Goal: Answer question/provide support: Share knowledge or assist other users

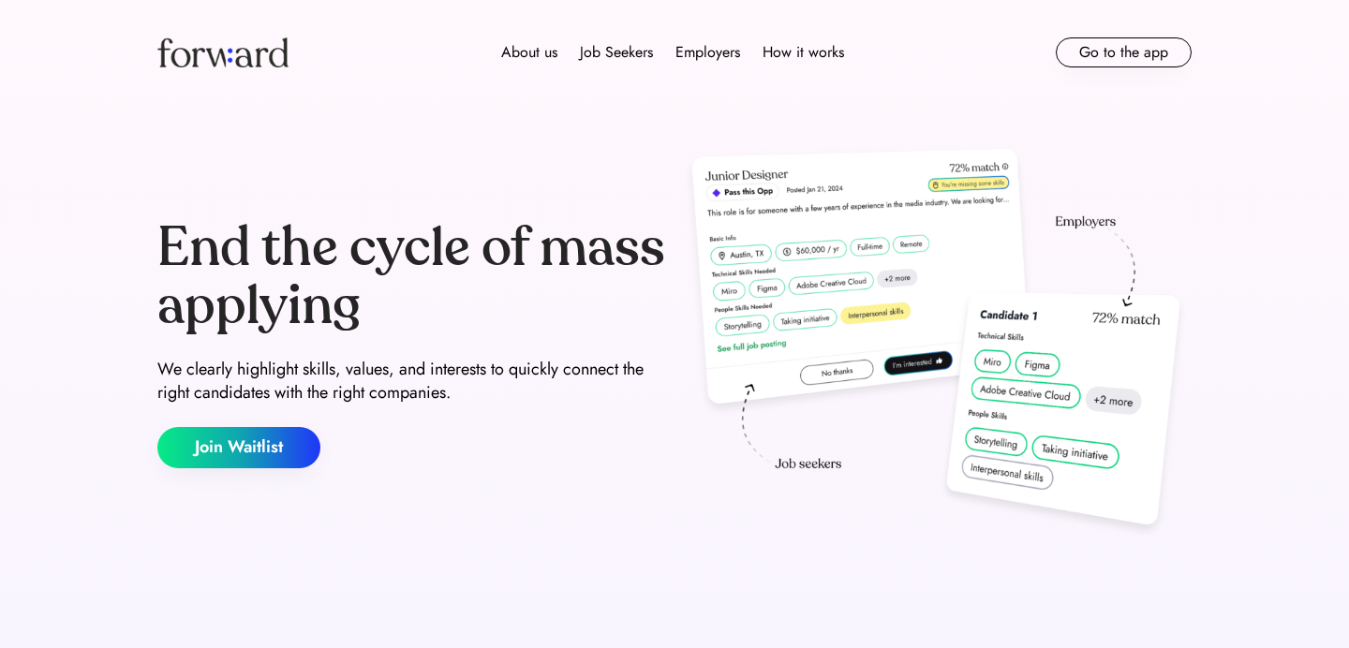
click at [1121, 46] on button "Go to the app" at bounding box center [1124, 52] width 136 height 30
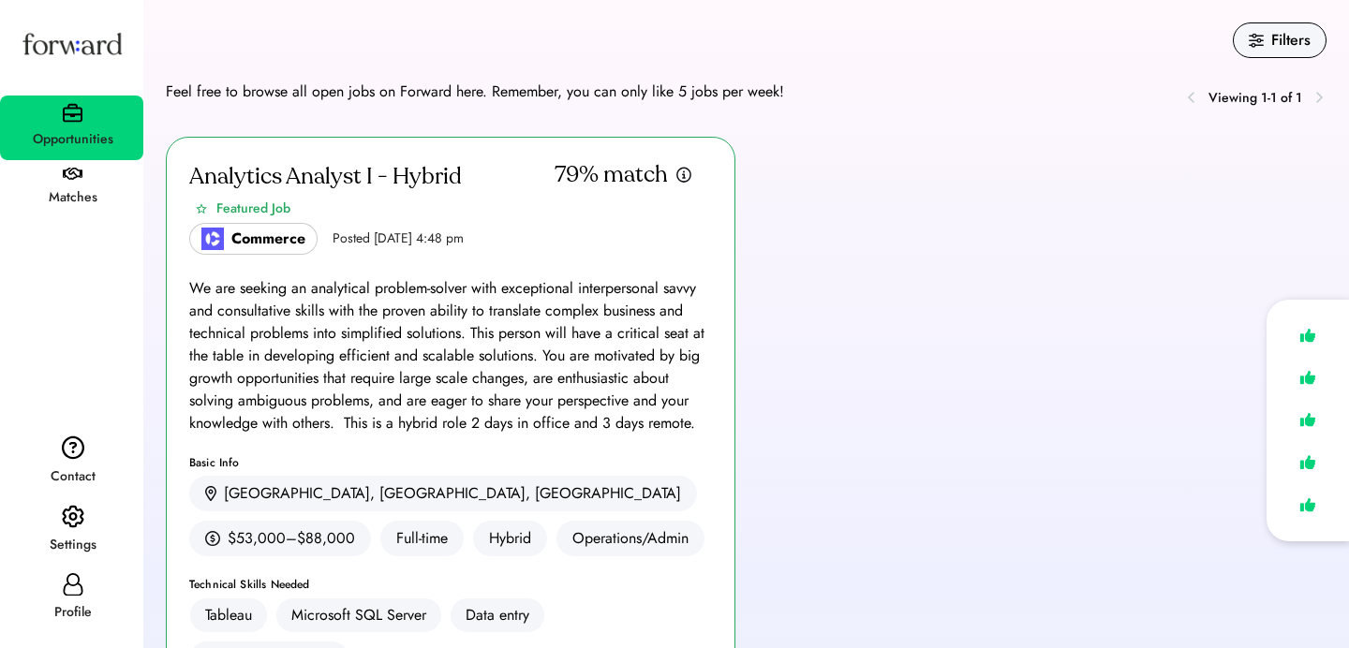
click at [62, 604] on div "Profile" at bounding box center [72, 613] width 141 height 22
select select "*****"
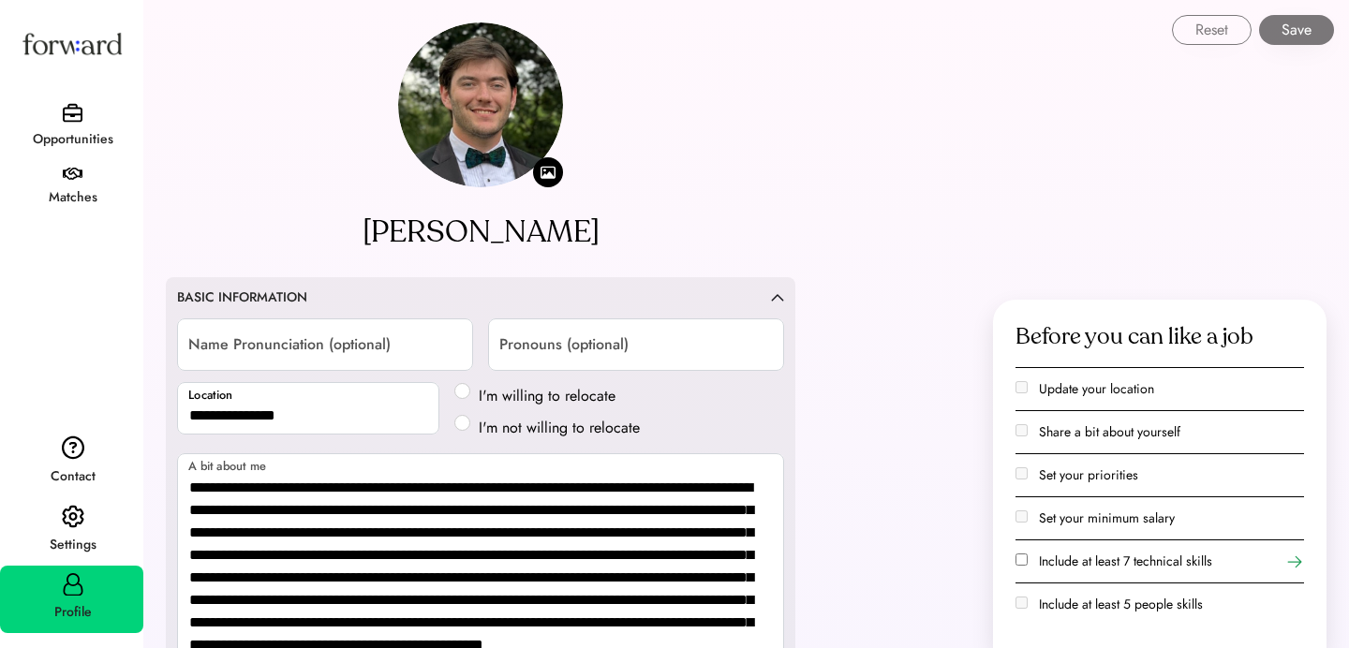
click at [75, 555] on div "Settings" at bounding box center [72, 545] width 141 height 22
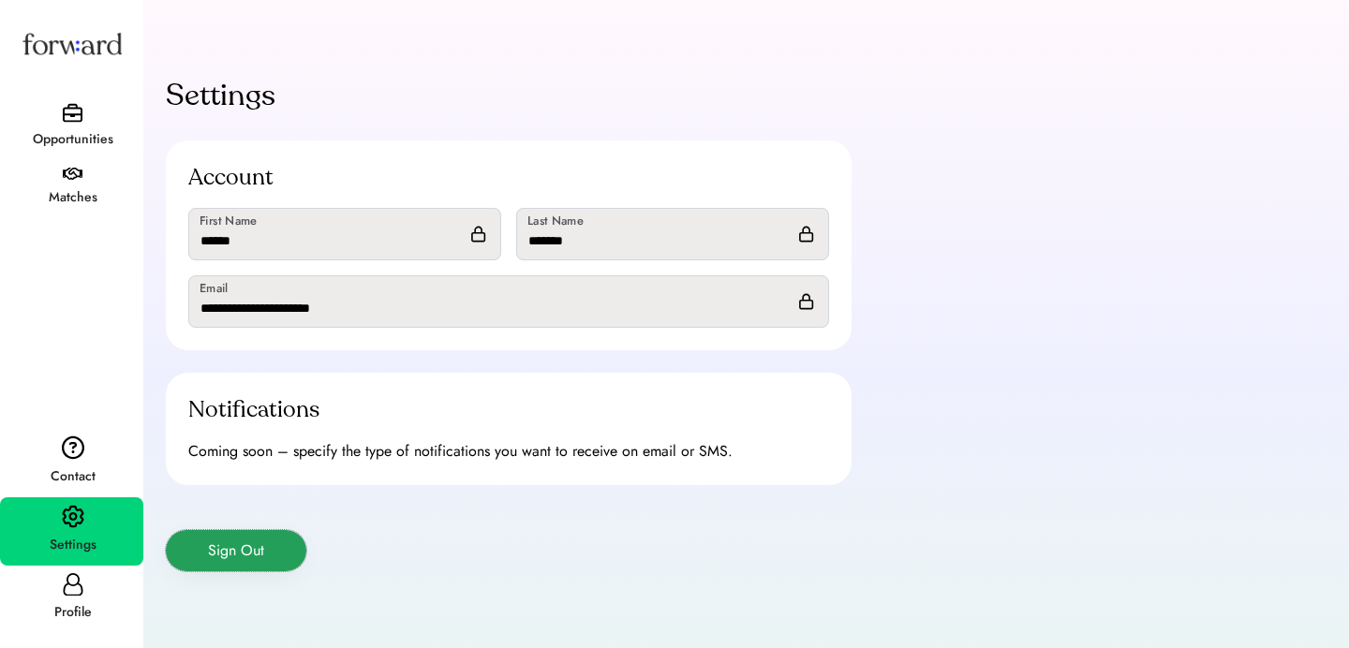
click at [225, 556] on button "Sign Out" at bounding box center [236, 550] width 141 height 41
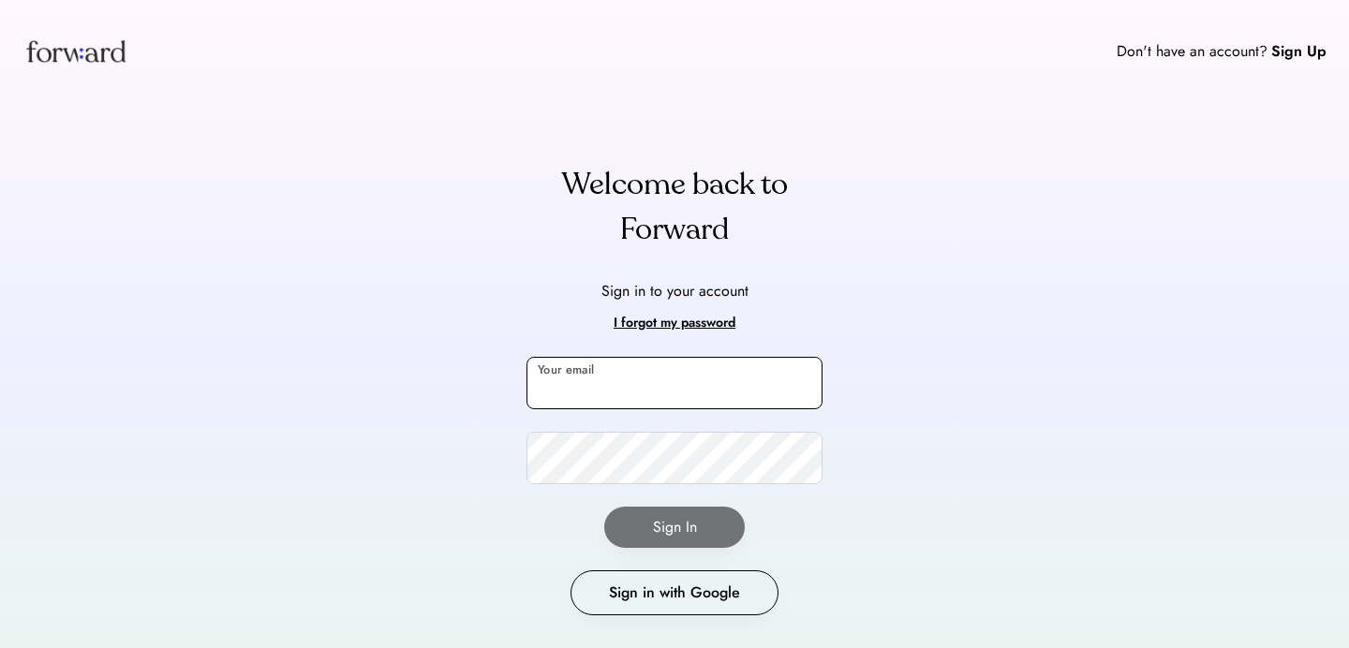
click at [577, 394] on input "email" at bounding box center [675, 383] width 296 height 52
type input "**********"
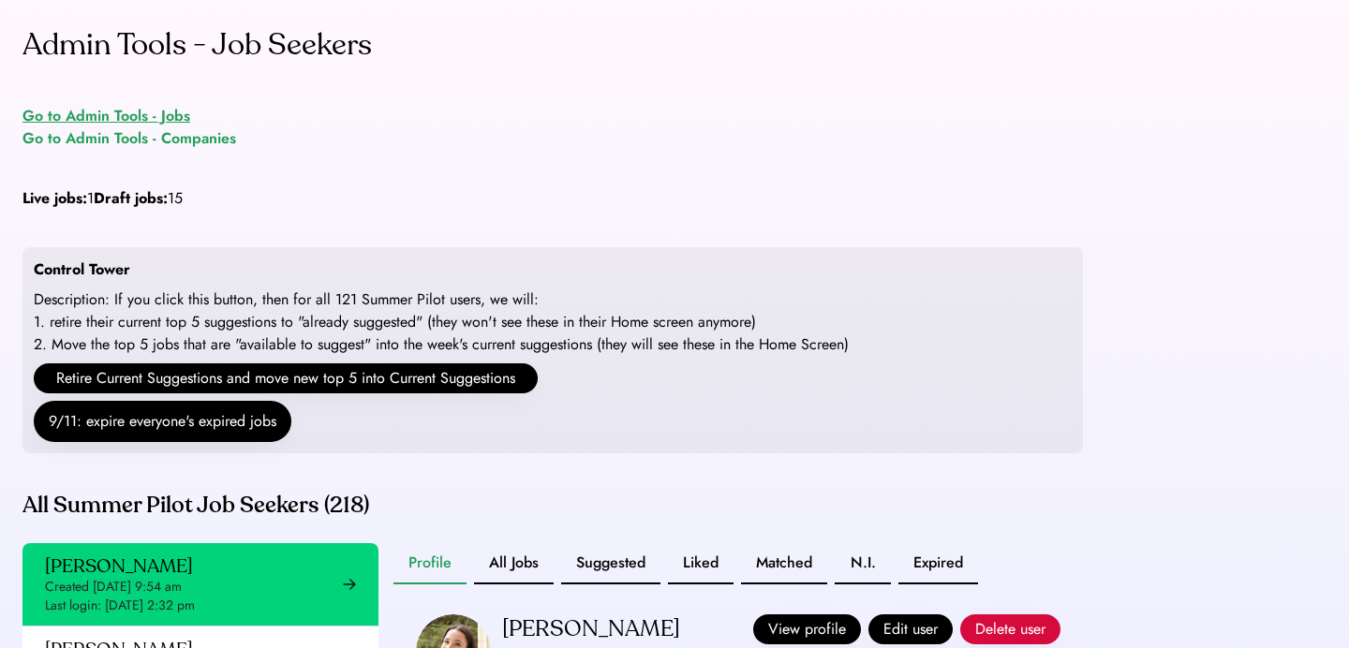
click at [108, 119] on div "Go to Admin Tools - Jobs" at bounding box center [106, 116] width 168 height 22
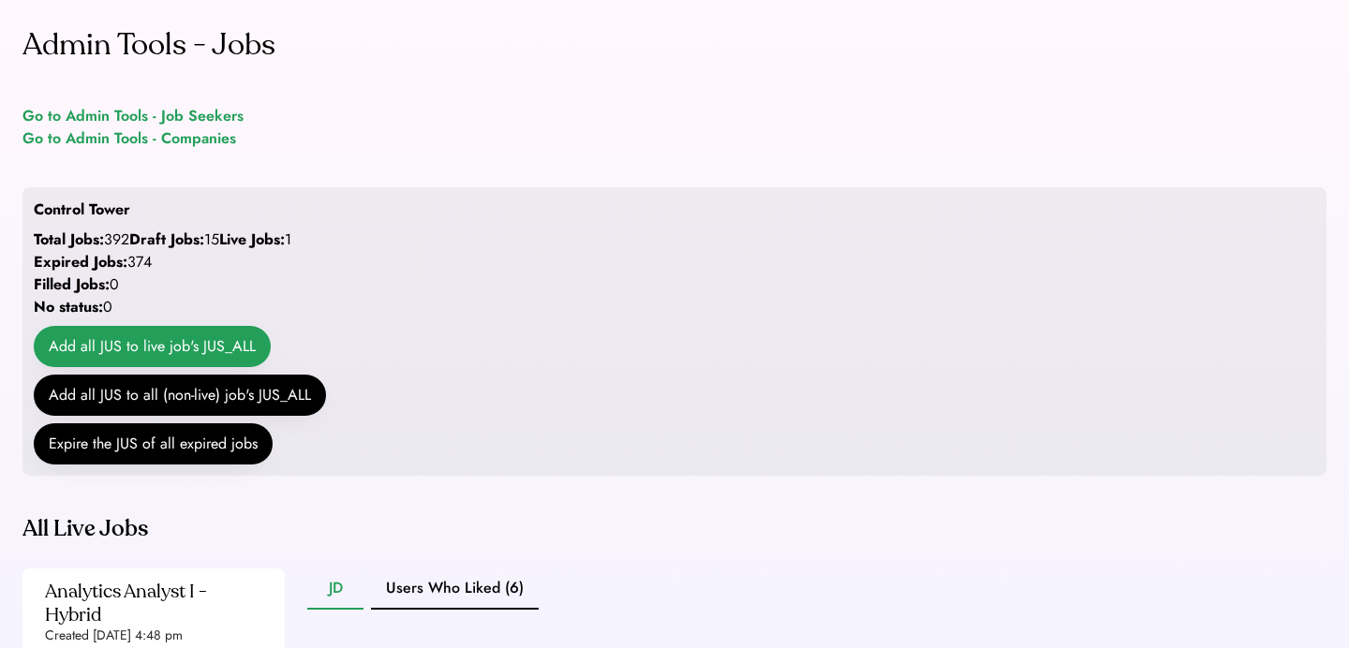
scroll to position [119, 0]
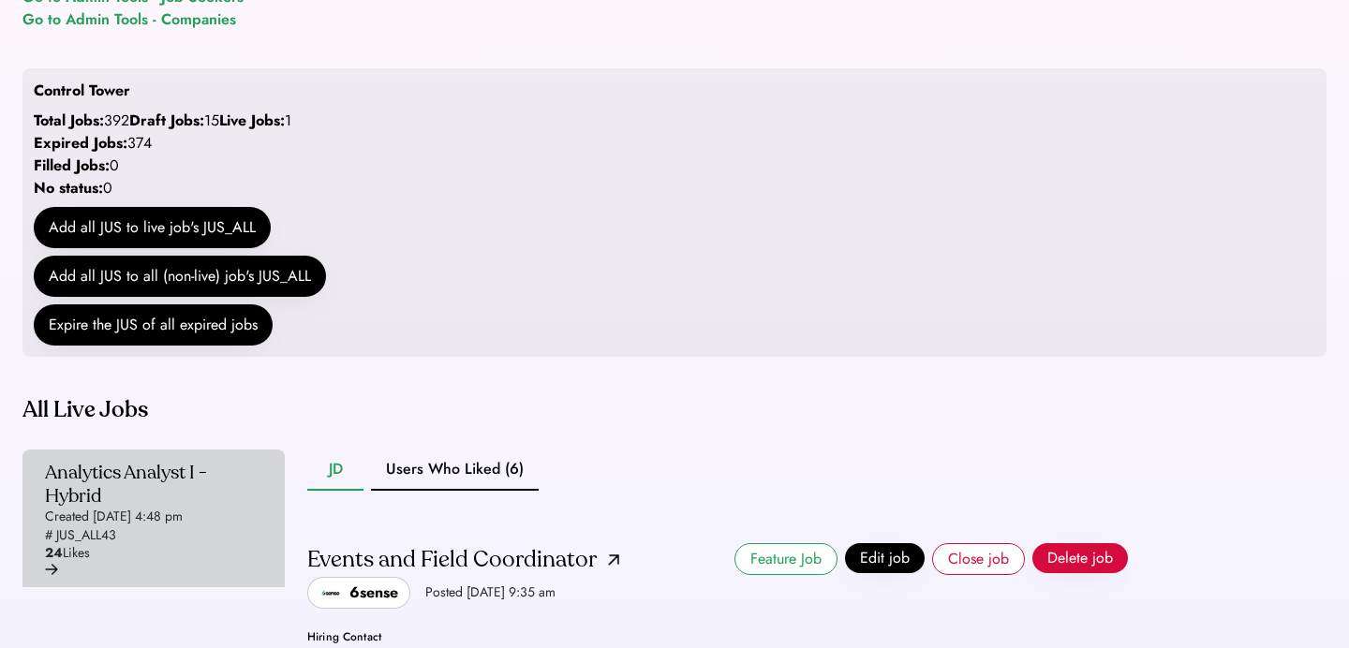
click at [127, 508] on div "Analytics Analyst I - Hybrid" at bounding box center [148, 484] width 206 height 47
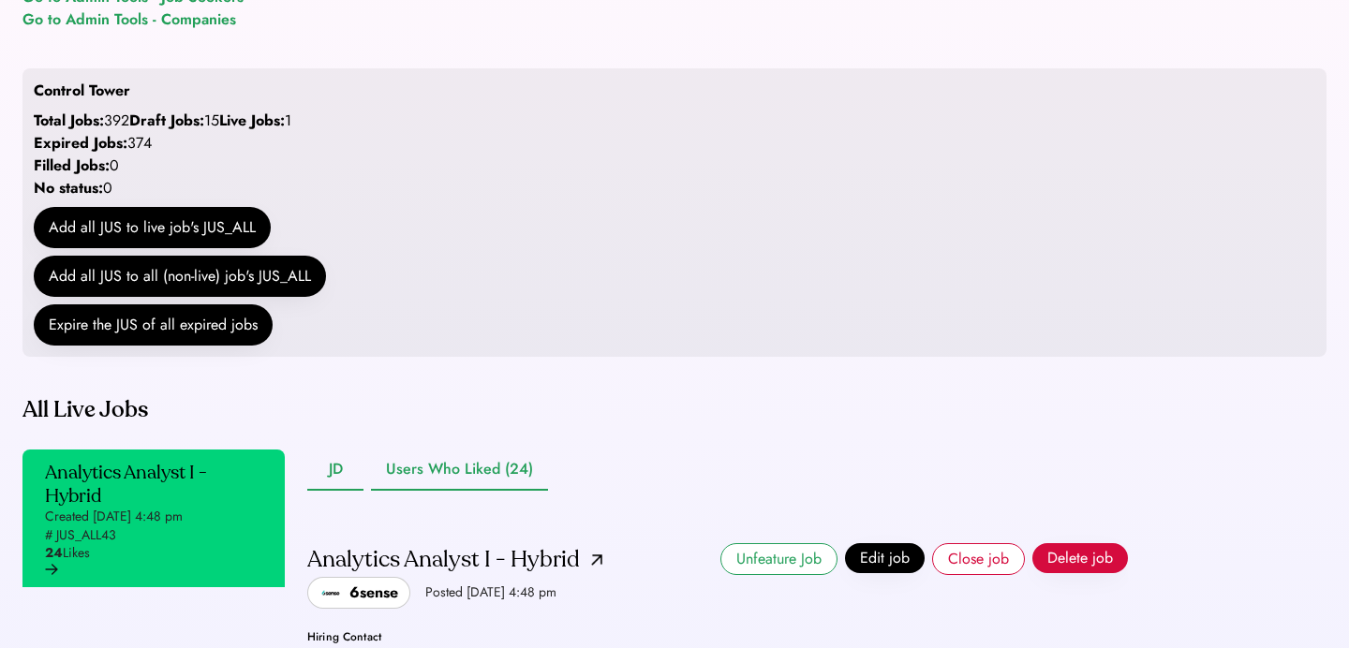
click at [409, 491] on button "Users Who Liked (24)" at bounding box center [459, 470] width 177 height 41
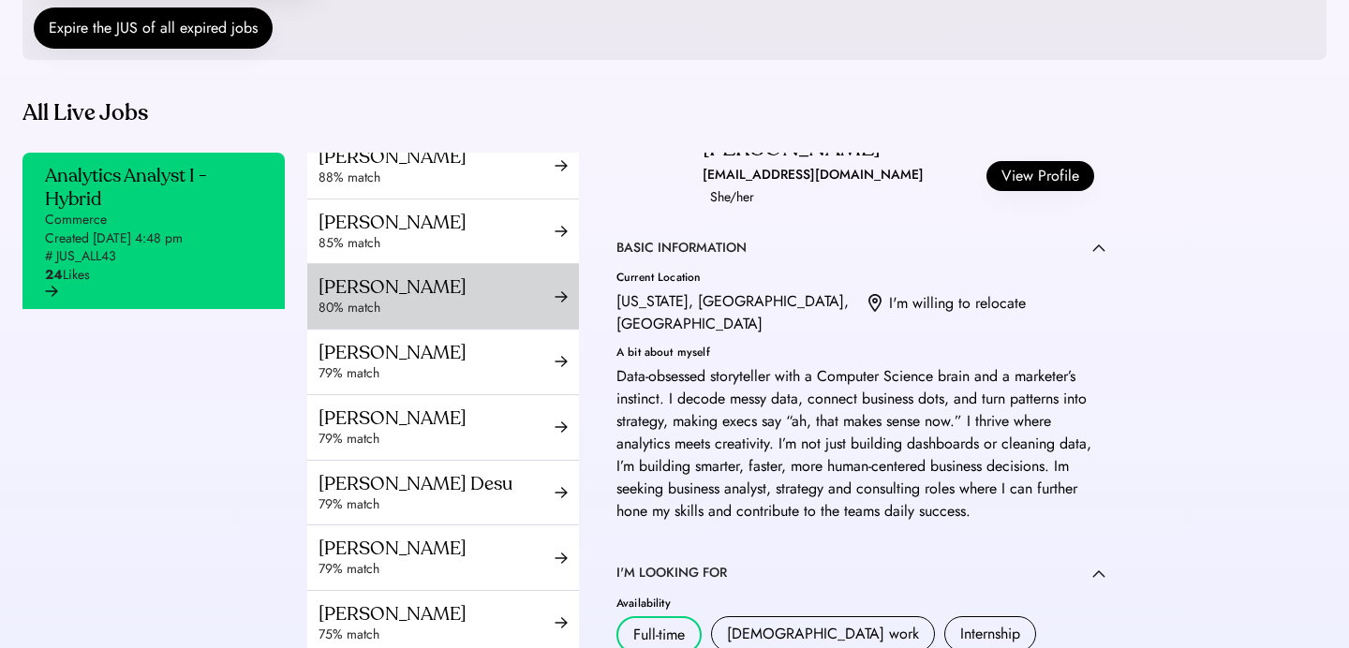
scroll to position [229, 0]
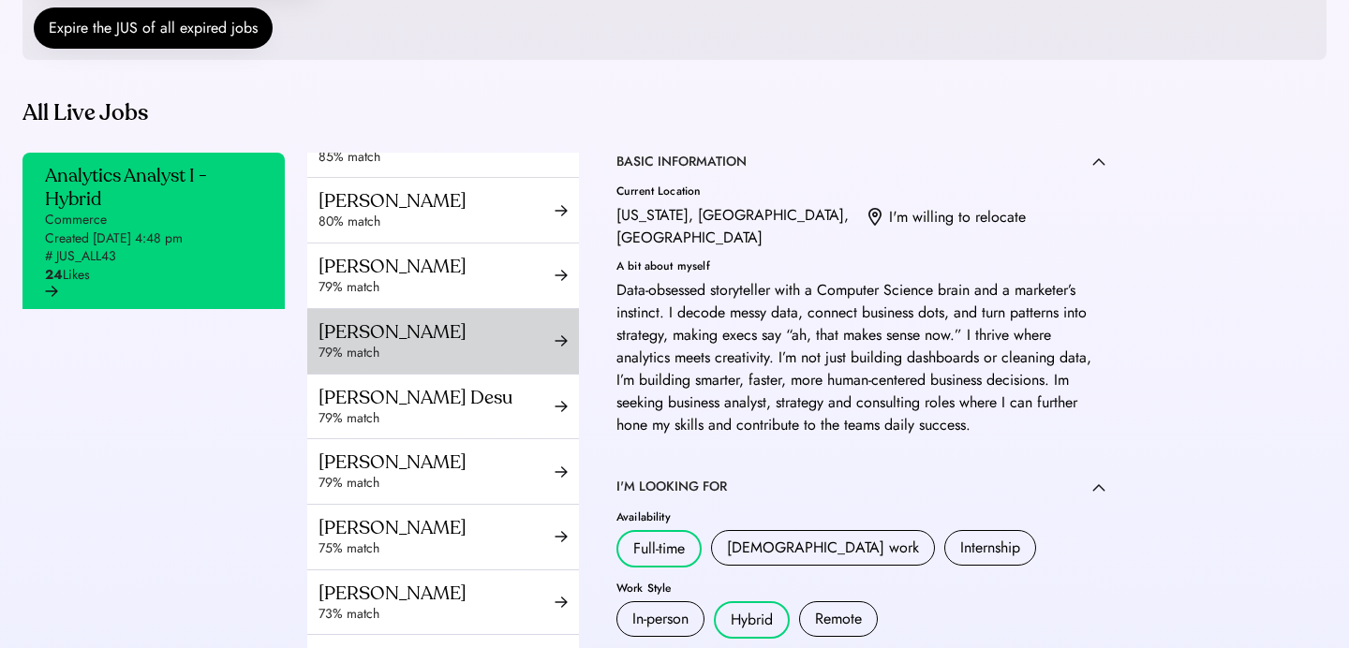
click at [496, 344] on div "[PERSON_NAME]" at bounding box center [437, 331] width 236 height 23
